Goal: Check status: Check status

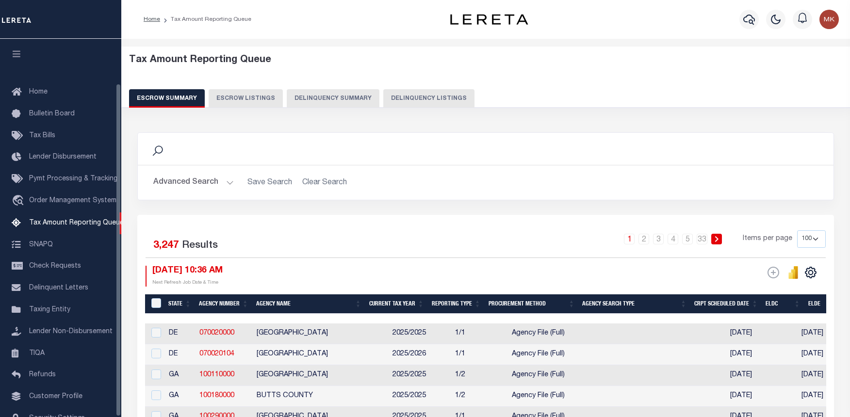
select select "100"
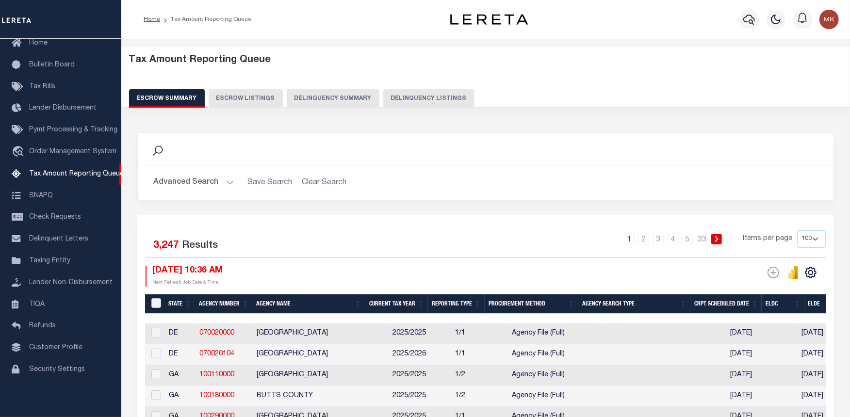
click at [422, 97] on button "Delinquency Listings" at bounding box center [428, 98] width 91 height 18
select select "100"
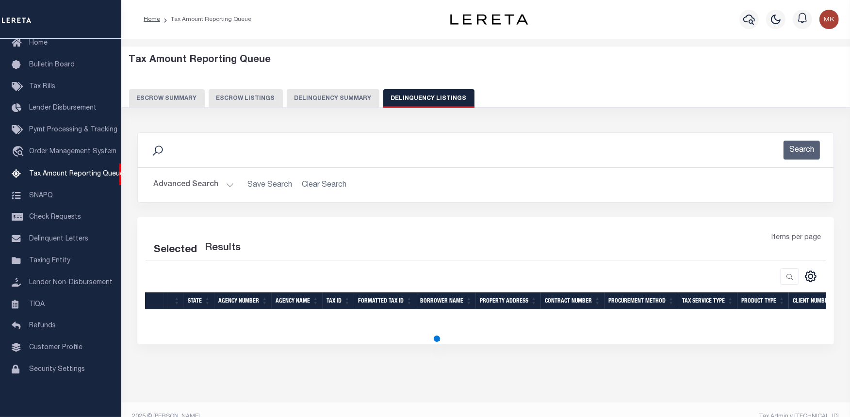
select select "100"
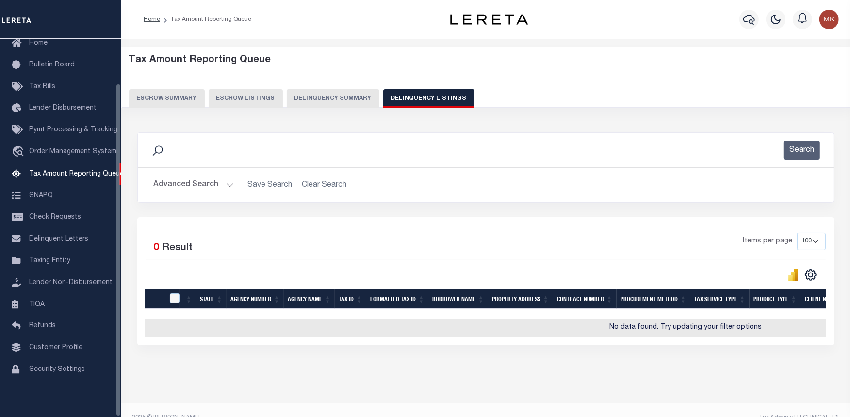
click at [310, 103] on button "Delinquency Summary" at bounding box center [333, 98] width 93 height 18
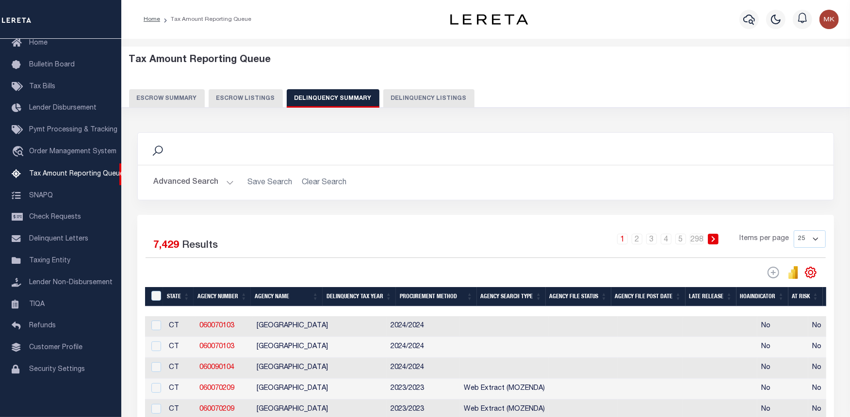
click at [434, 100] on button "Delinquency Listings" at bounding box center [428, 98] width 91 height 18
select select "100"
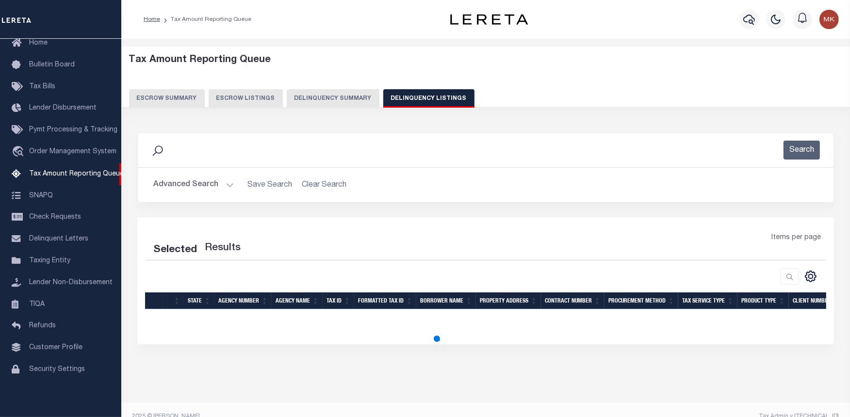
select select "100"
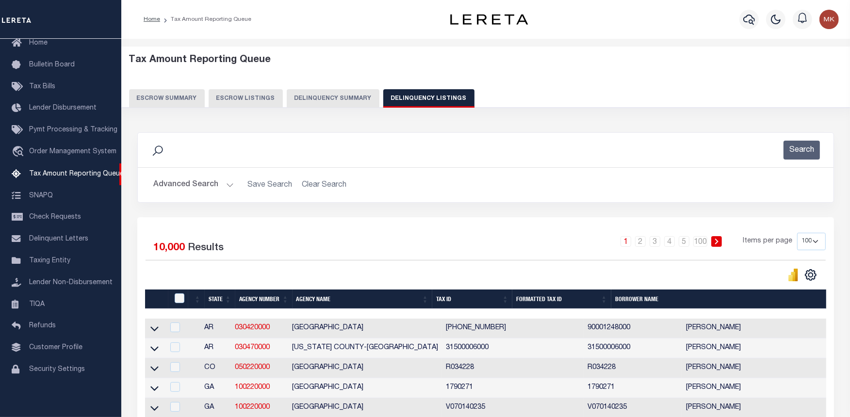
click at [168, 186] on button "Advanced Search" at bounding box center [193, 185] width 81 height 19
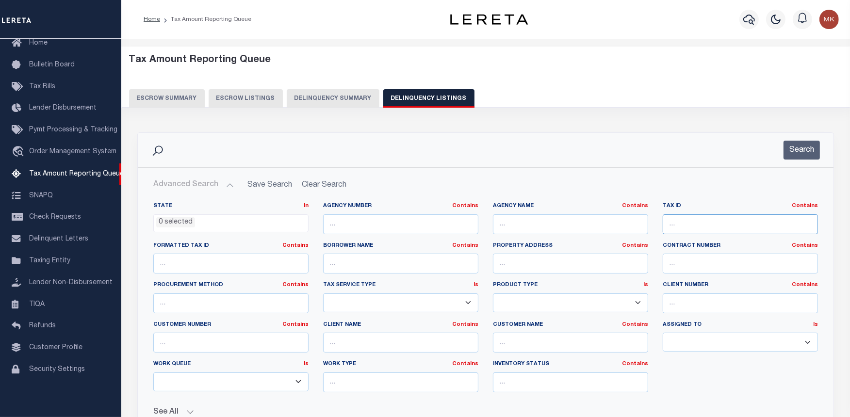
click at [708, 225] on input "text" at bounding box center [739, 224] width 155 height 20
paste input "[PHONE_NUMBER]"
type input "[PHONE_NUMBER]"
click at [793, 149] on button "Search" at bounding box center [801, 150] width 36 height 19
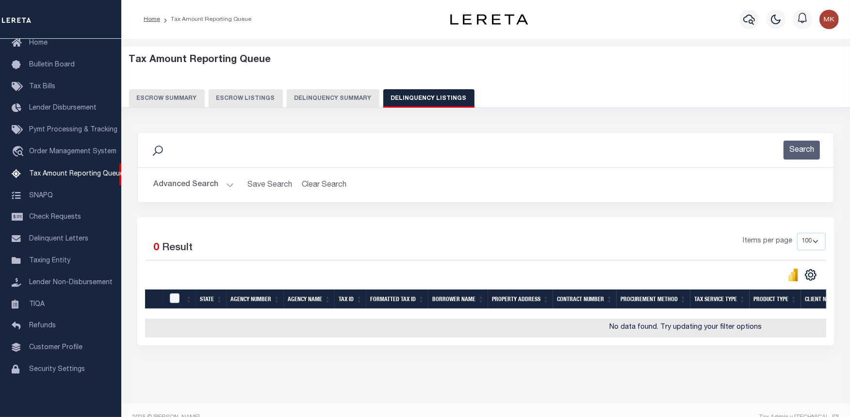
scroll to position [0, 392]
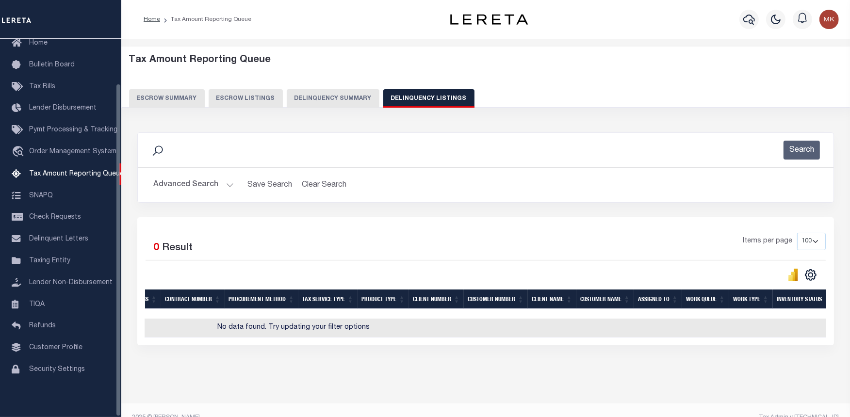
click at [168, 338] on td "No data found. Try updating your filter options" at bounding box center [293, 328] width 1081 height 19
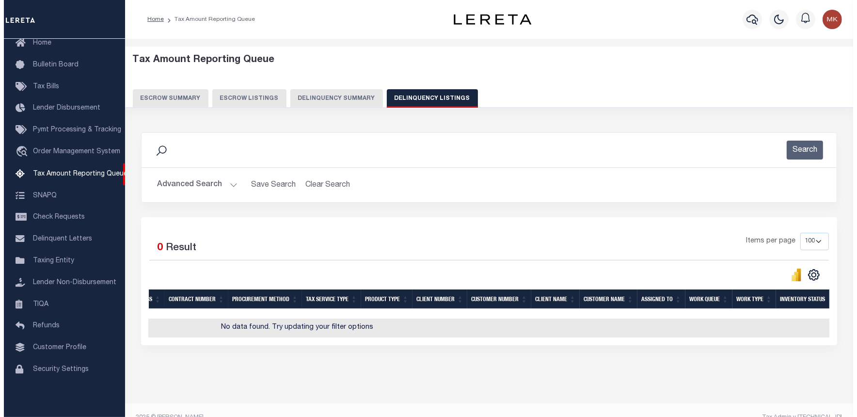
scroll to position [0, 0]
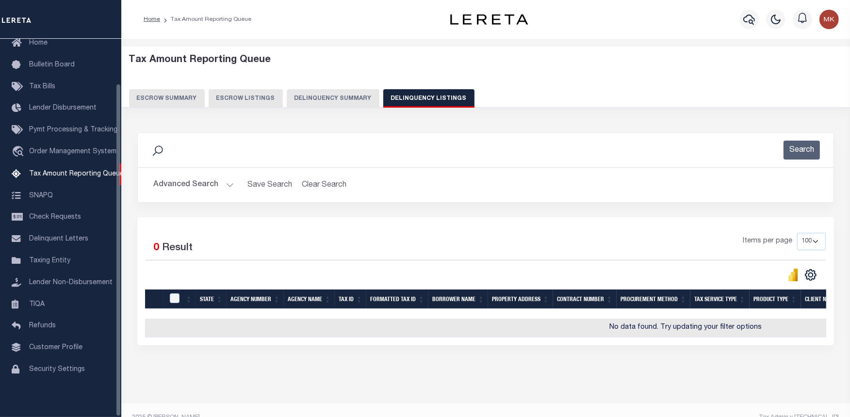
click at [228, 186] on button "Advanced Search" at bounding box center [193, 185] width 81 height 19
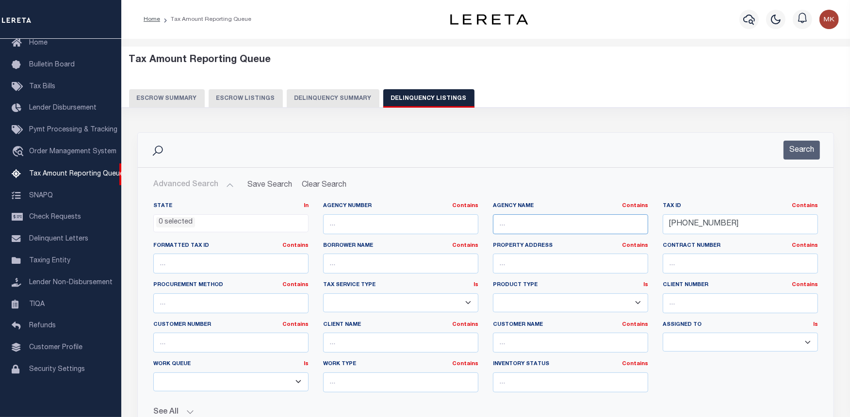
click at [519, 226] on input "text" at bounding box center [570, 224] width 155 height 20
paste input "[GEOGRAPHIC_DATA]"
type input "[GEOGRAPHIC_DATA]"
click at [802, 157] on button "Search" at bounding box center [801, 150] width 36 height 19
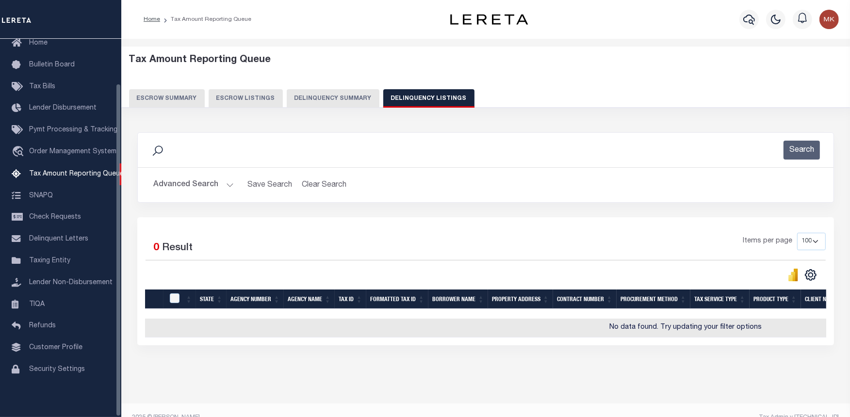
click at [205, 187] on button "Advanced Search" at bounding box center [193, 185] width 81 height 19
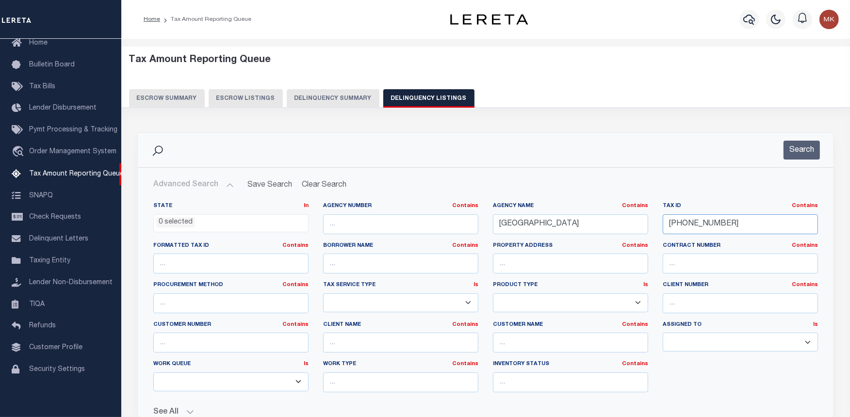
click at [694, 226] on input "[PHONE_NUMBER]" at bounding box center [739, 224] width 155 height 20
paste input "985-01"
type input "[PHONE_NUMBER]"
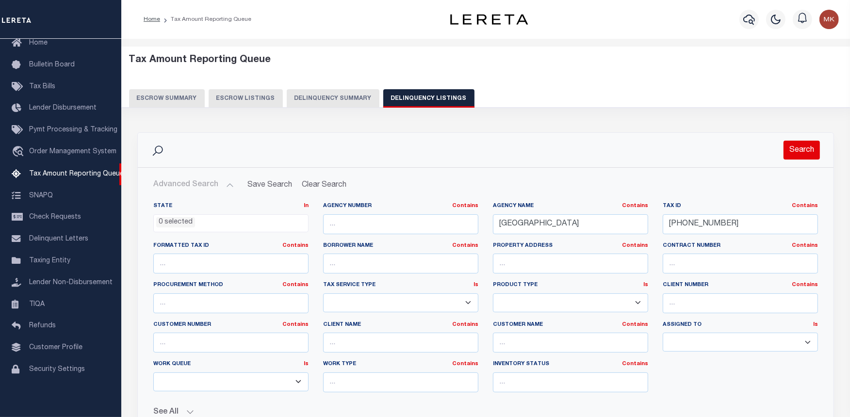
click at [795, 152] on button "Search" at bounding box center [801, 150] width 36 height 19
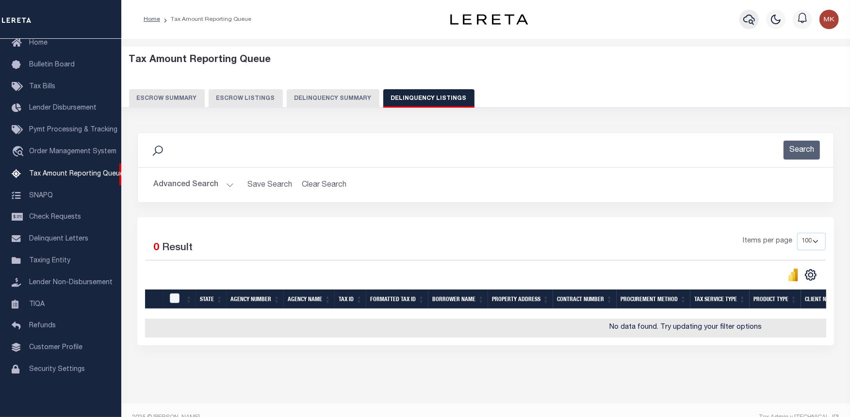
click at [747, 16] on icon "button" at bounding box center [749, 20] width 12 height 12
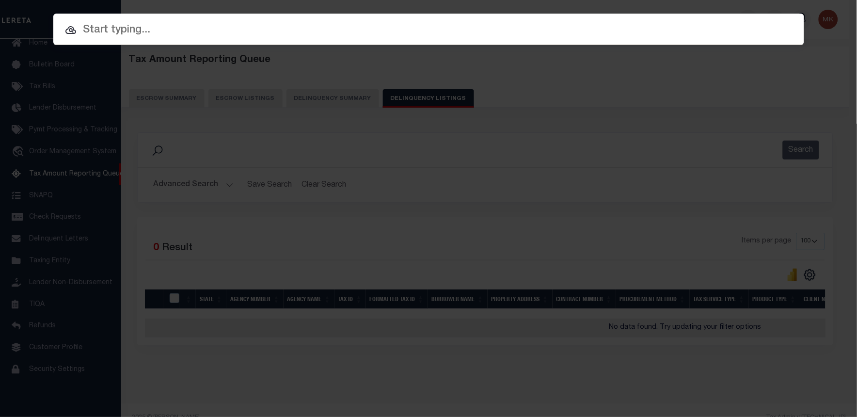
paste input "1680115610"
type input "1680115610"
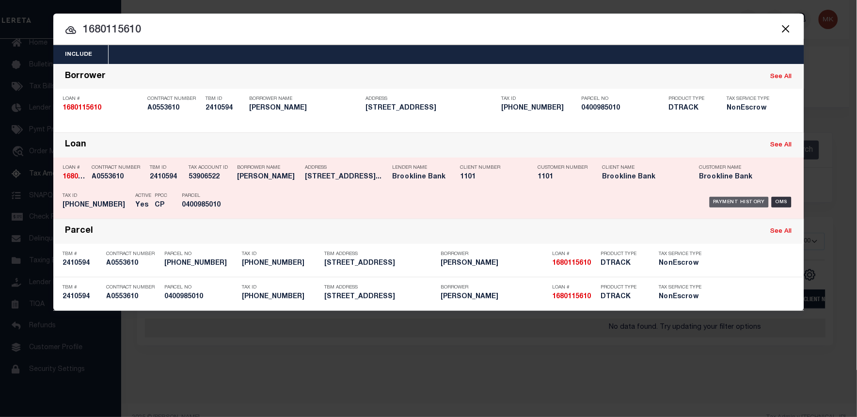
click at [728, 202] on div "Payment History" at bounding box center [740, 202] width 60 height 11
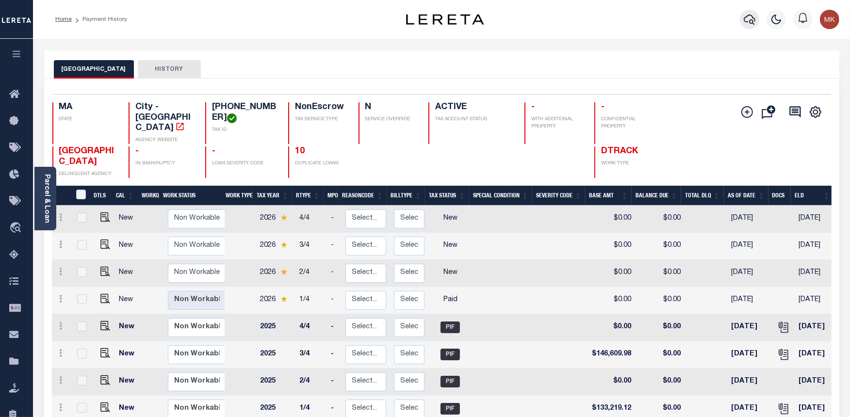
click at [754, 20] on icon "button" at bounding box center [749, 20] width 12 height 10
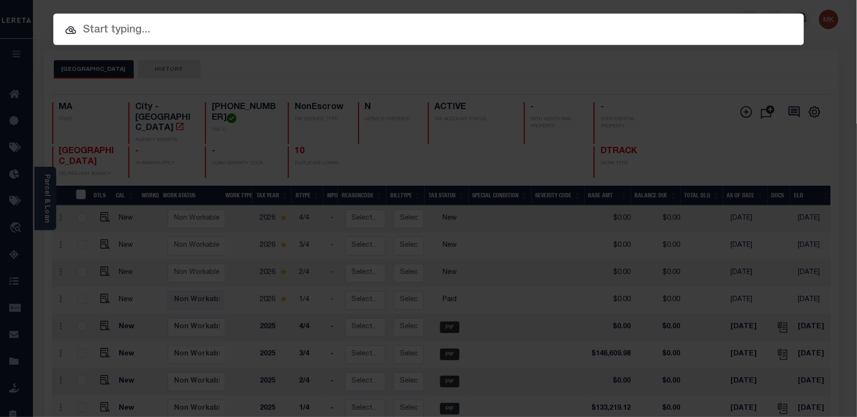
paste input "993247615"
type input "993247615"
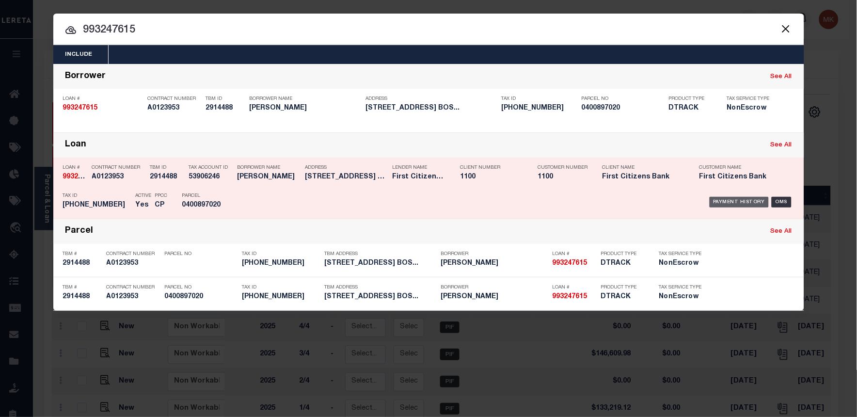
click at [725, 202] on div "Payment History" at bounding box center [740, 202] width 60 height 11
